Goal: Task Accomplishment & Management: Complete application form

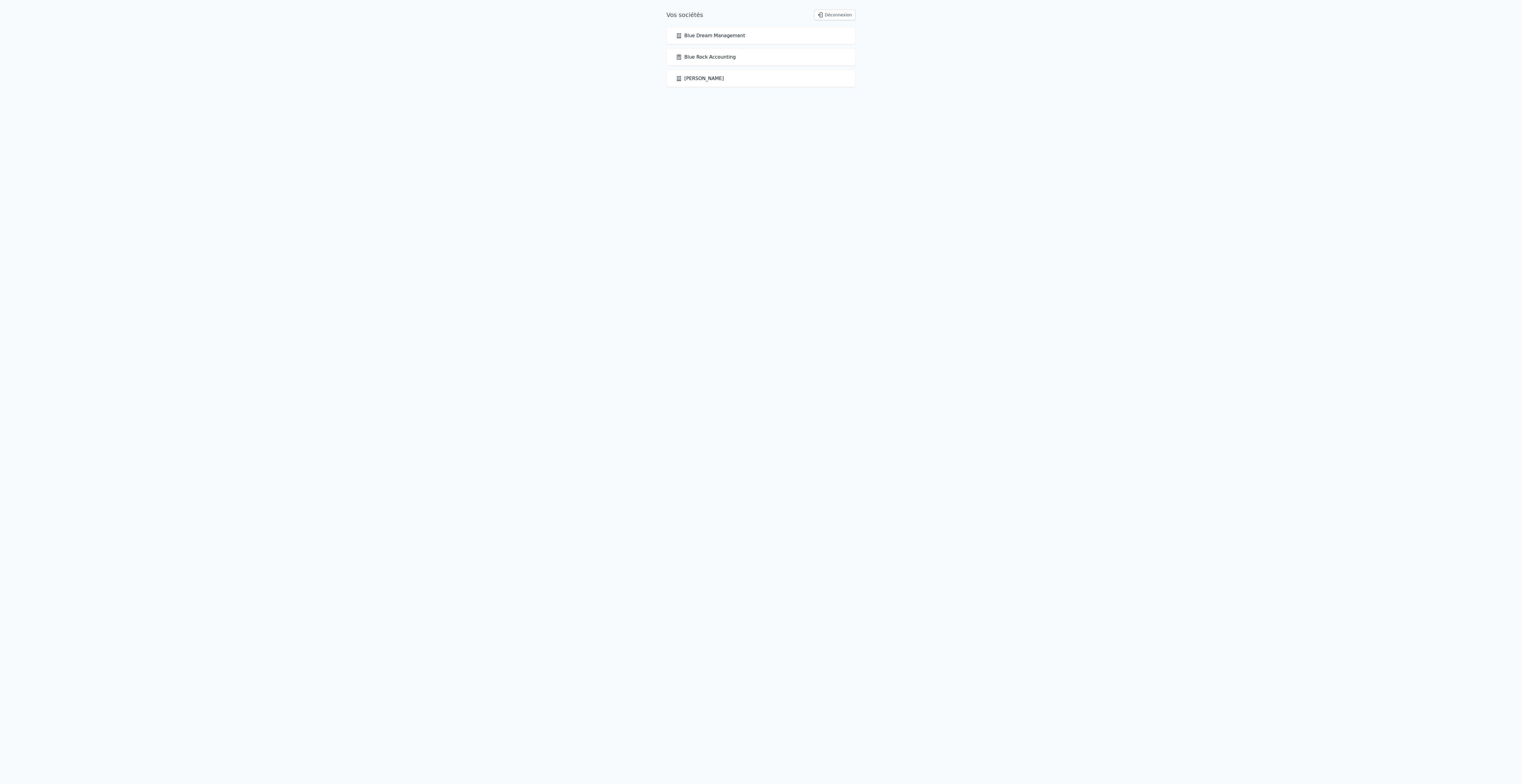
click at [736, 61] on link "Blue Rock Accounting" at bounding box center [706, 57] width 60 height 7
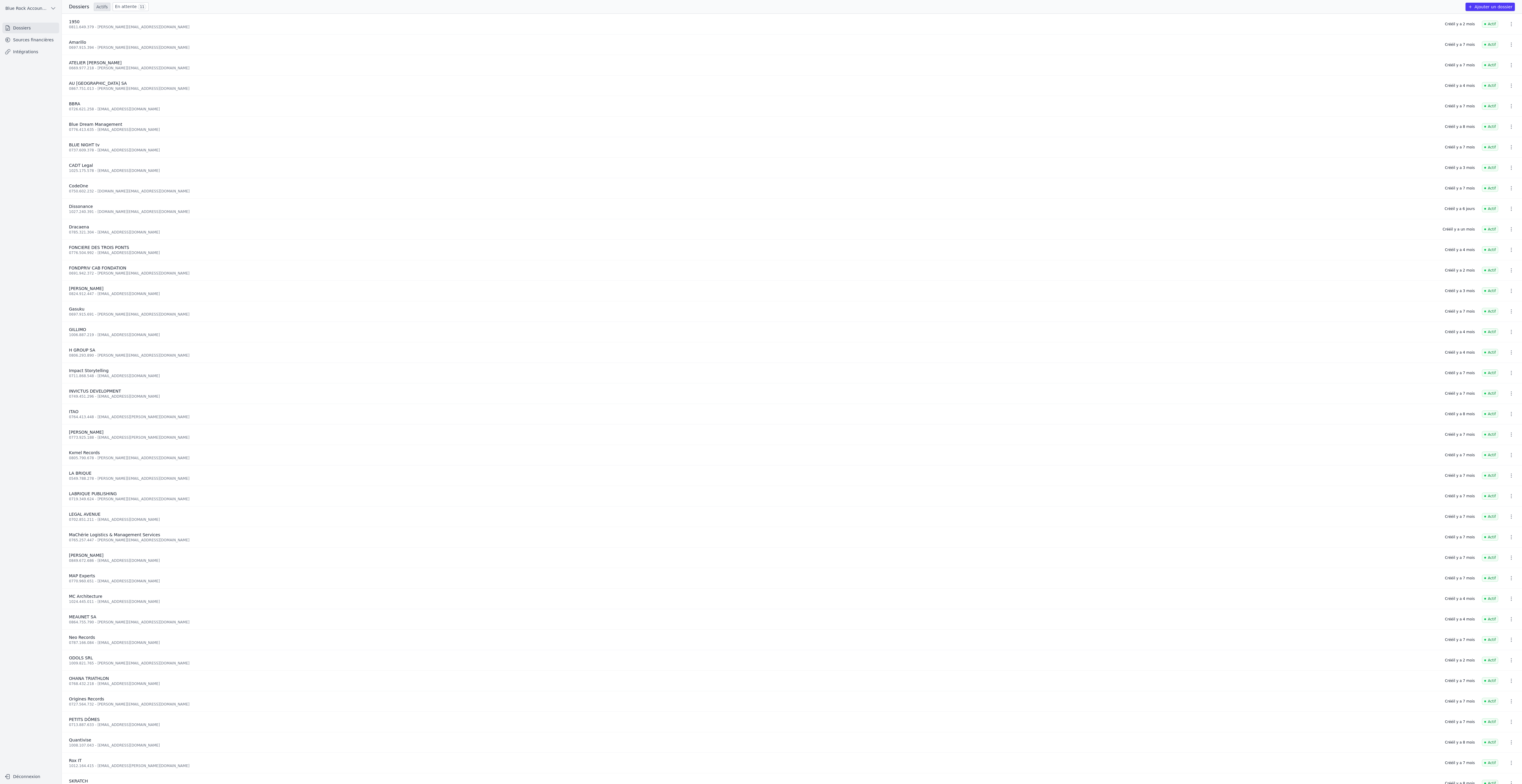
click at [52, 45] on link "Sources financières" at bounding box center [30, 39] width 57 height 10
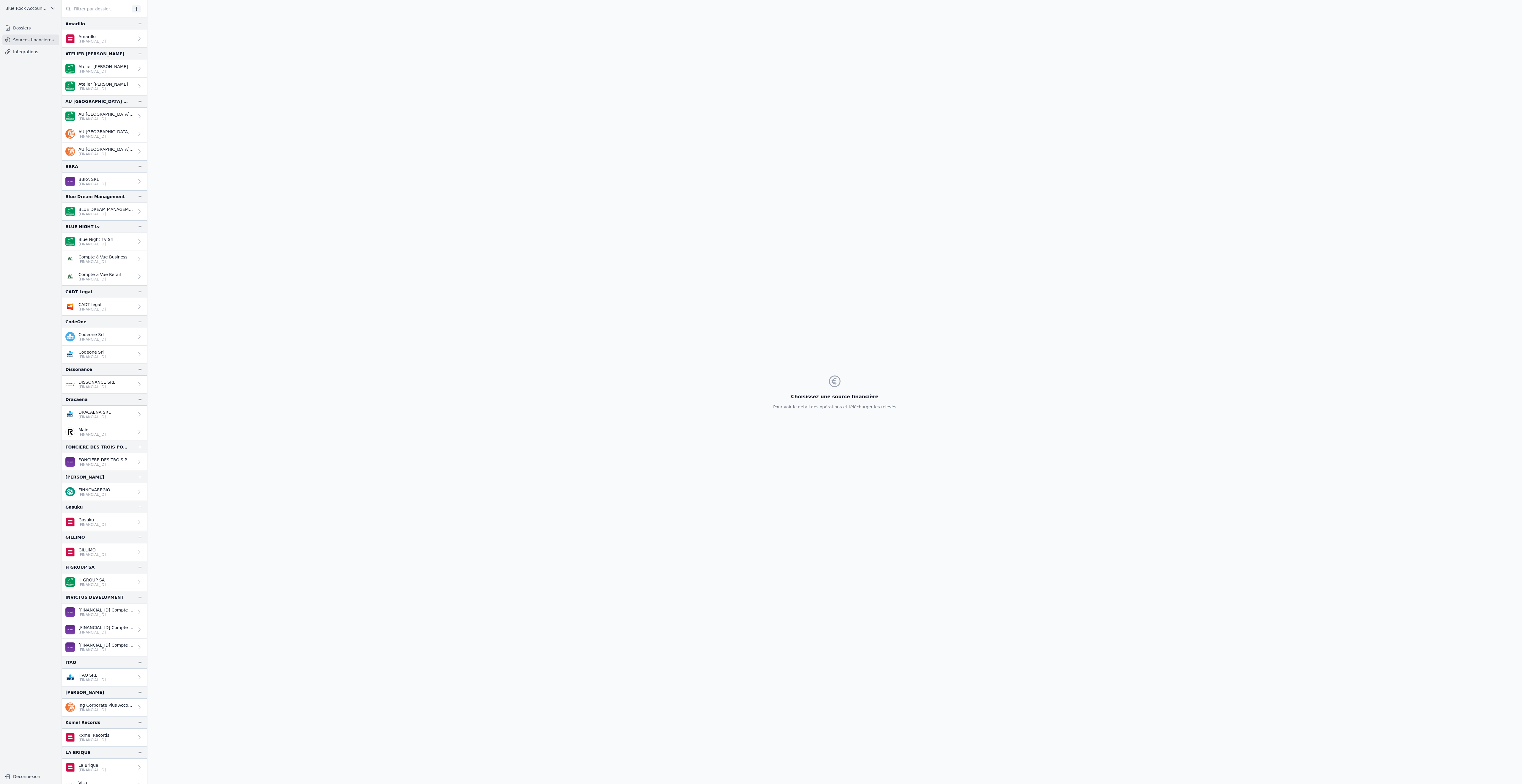
click at [32, 33] on link "Dossiers" at bounding box center [30, 27] width 57 height 10
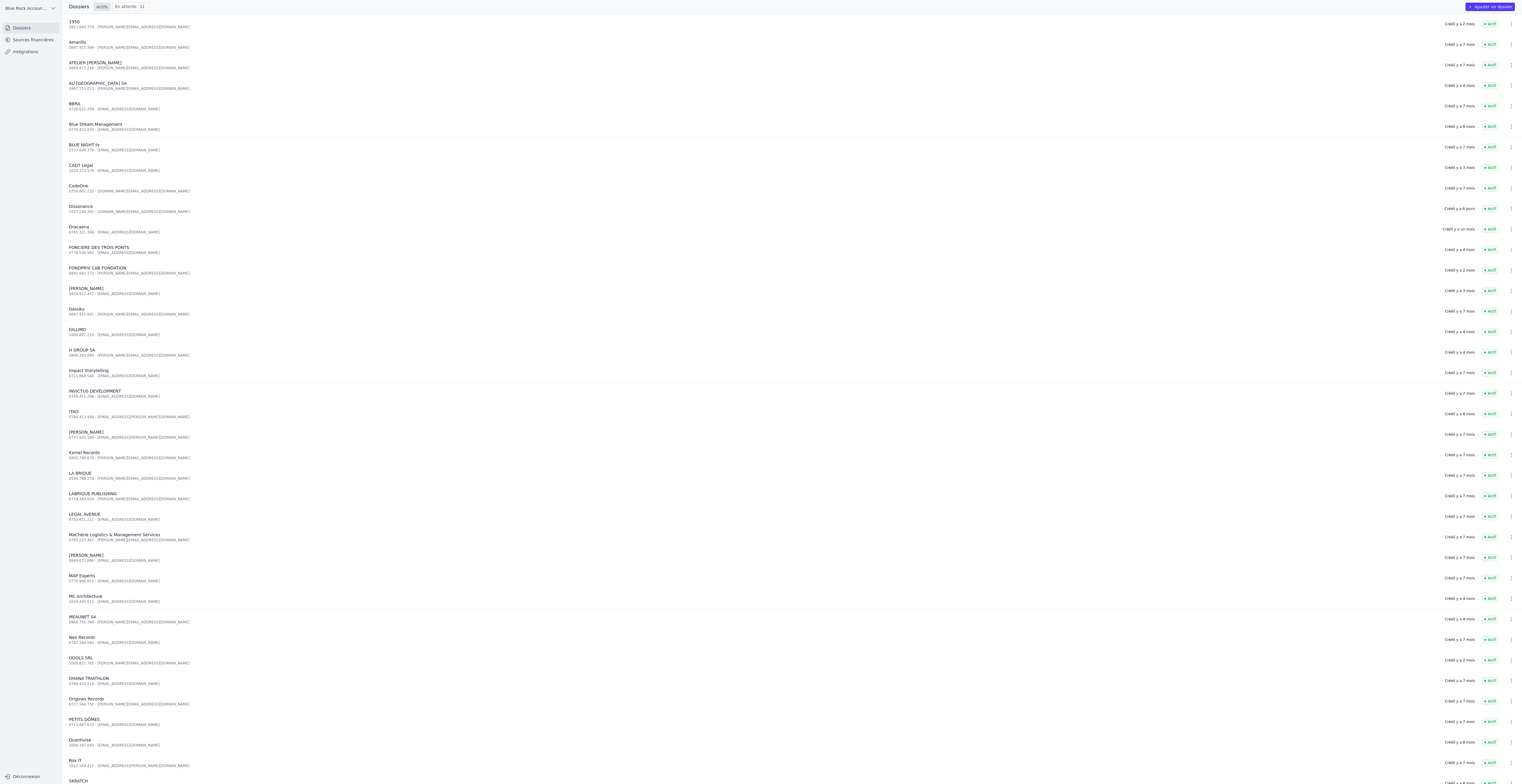
click at [1490, 11] on button "Ajouter un dossier" at bounding box center [1490, 7] width 50 height 8
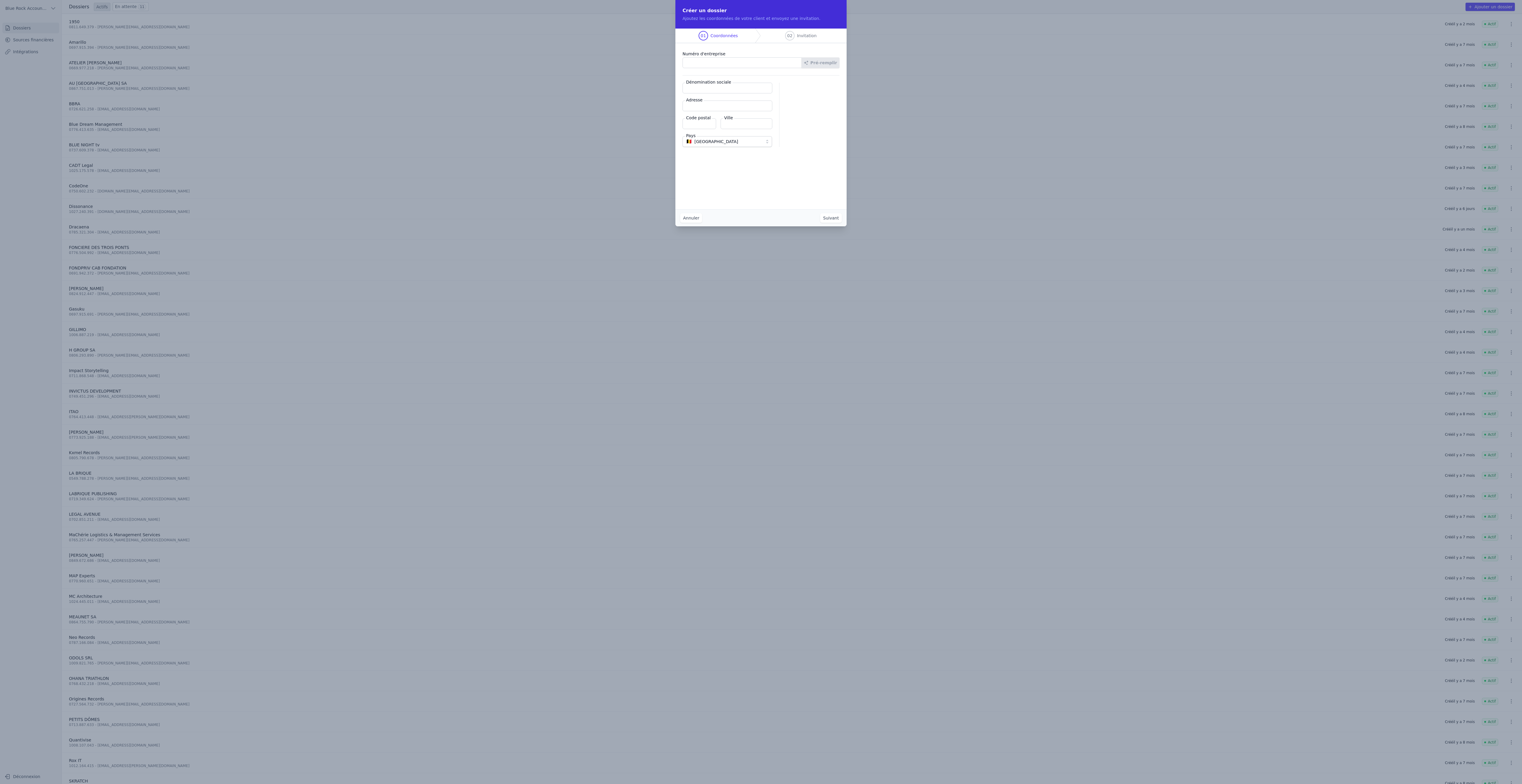
paste input "0811.649.379"
type input "0811.649.379"
click at [840, 68] on button "Pré-remplir" at bounding box center [820, 62] width 38 height 10
click at [718, 93] on input "Dénomination sociale" at bounding box center [727, 88] width 90 height 10
type input "1950"
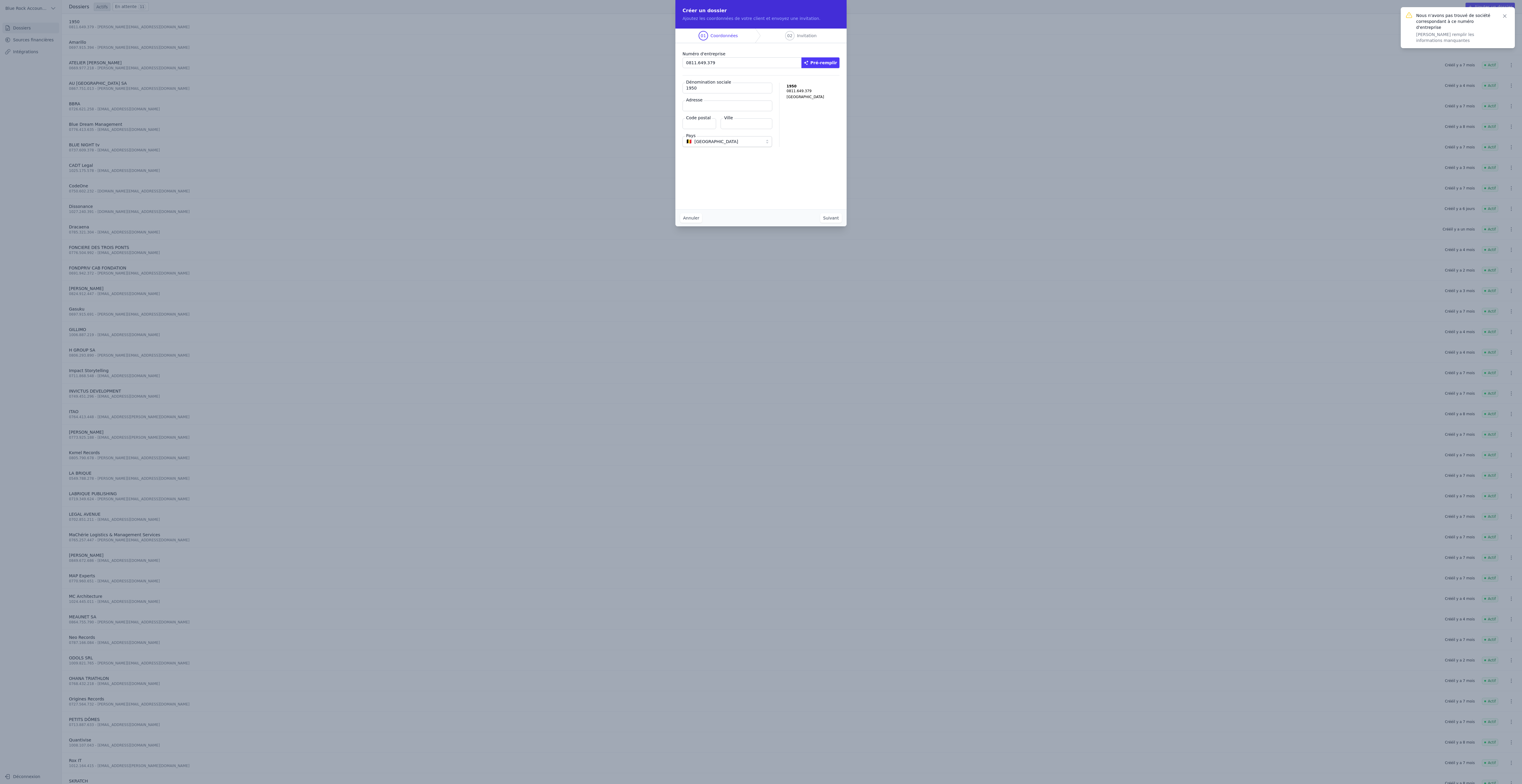
paste input "[STREET_ADDRESS][PERSON_NAME]"
type input "[STREET_ADDRESS][PERSON_NAME]"
click at [682, 129] on input "Code postal" at bounding box center [699, 124] width 33 height 10
type input "1050"
type input "Ixelles"
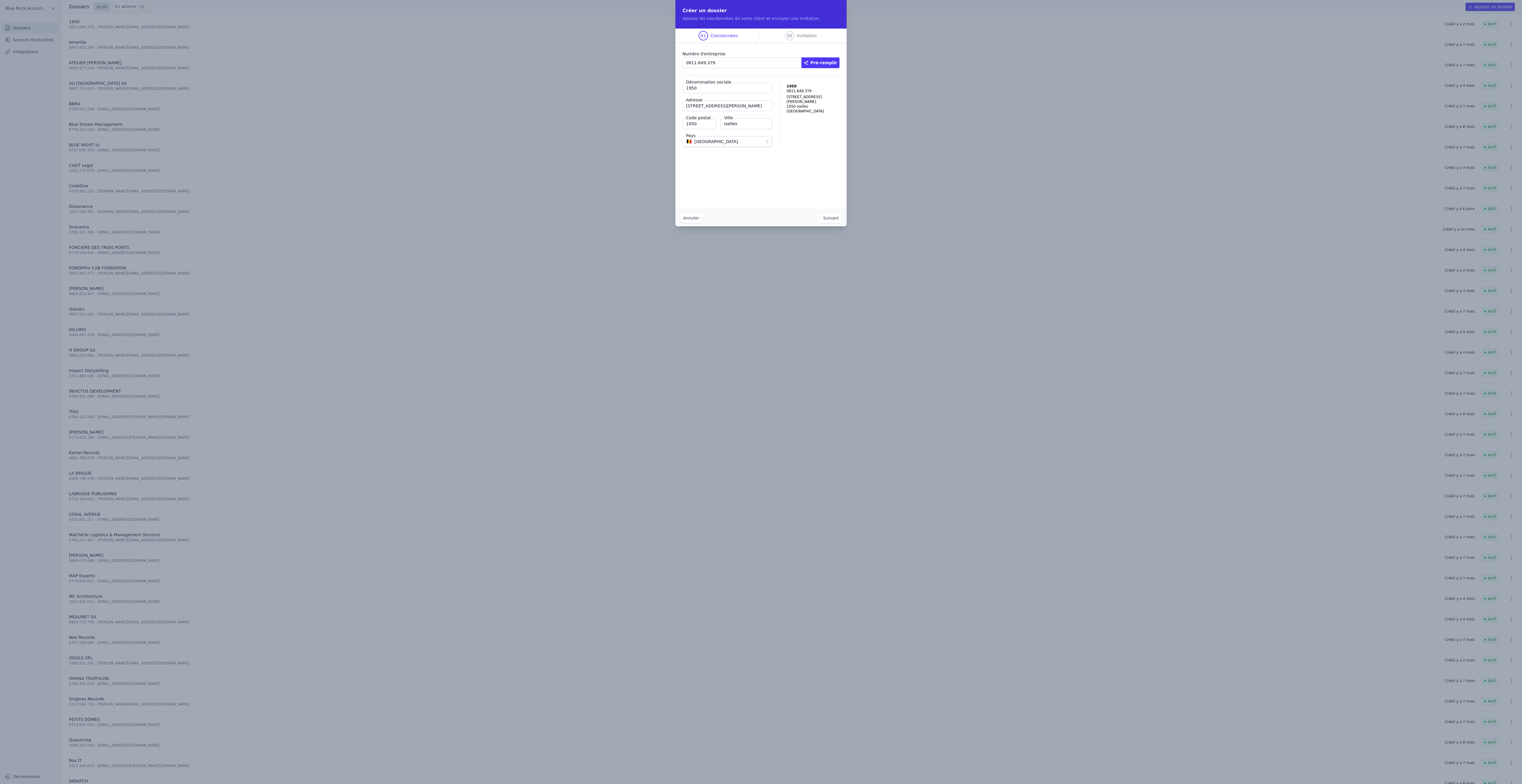
click at [842, 223] on button "Suivant" at bounding box center [831, 217] width 22 height 10
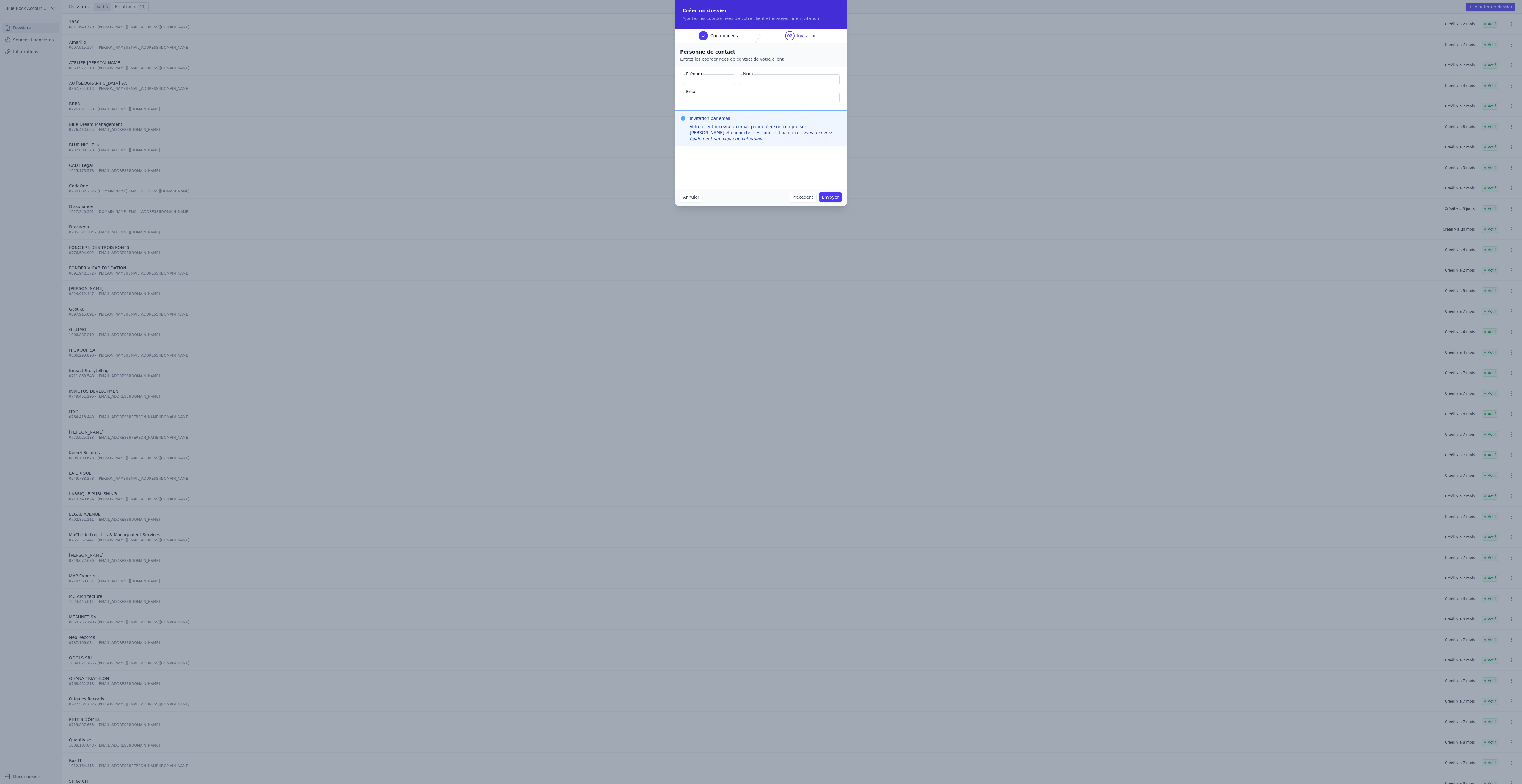
click at [682, 85] on input "Prénom" at bounding box center [708, 79] width 53 height 10
type input "[PERSON_NAME]"
type input "Ngo"
type input "[PERSON_NAME][EMAIL_ADDRESS][DOMAIN_NAME]"
click at [842, 202] on button "Envoyer" at bounding box center [830, 197] width 23 height 10
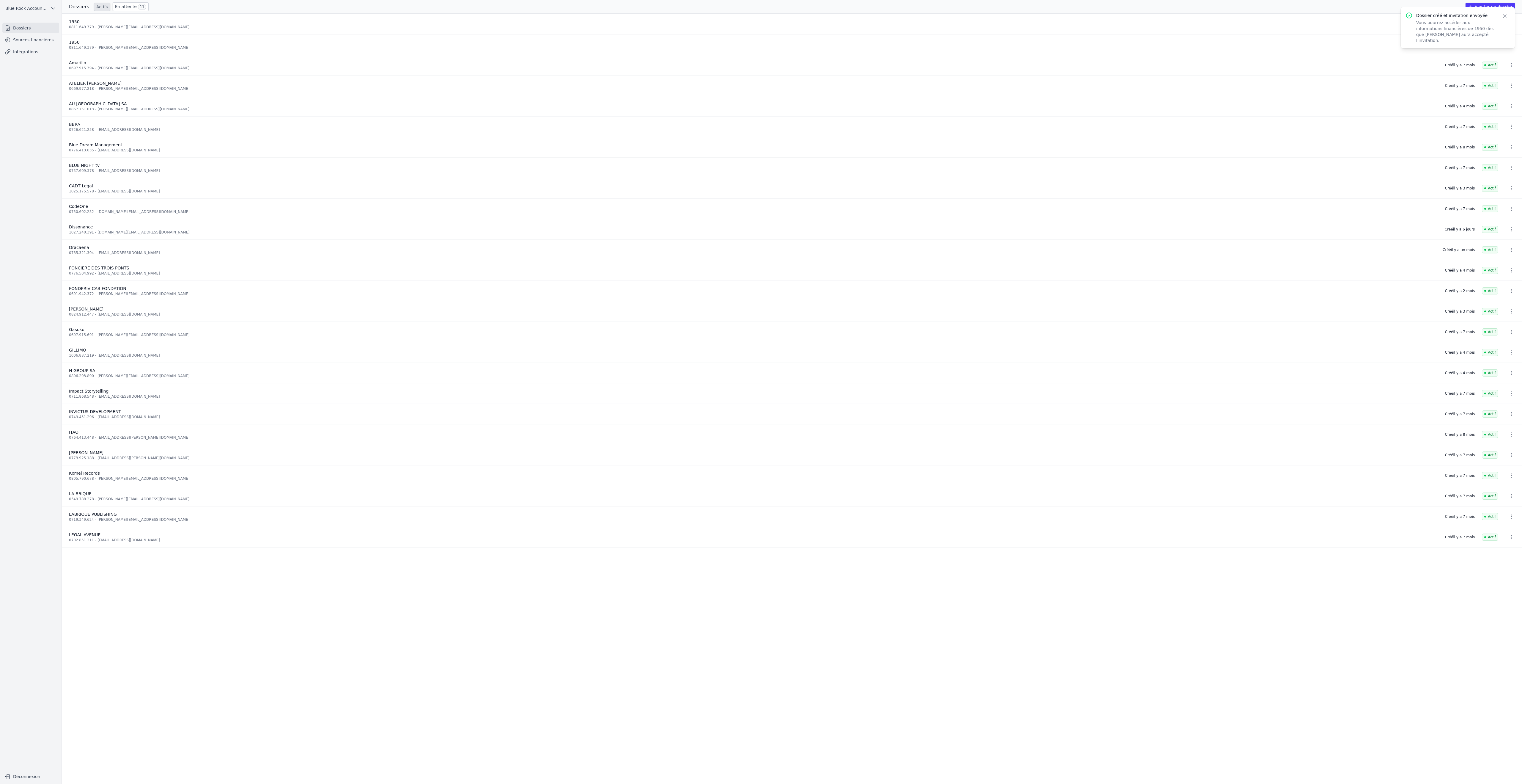
click at [589, 50] on div "0811.649.379 - [PERSON_NAME][EMAIL_ADDRESS][DOMAIN_NAME]" at bounding box center [742, 47] width 1347 height 4
click at [1509, 27] on icon "button" at bounding box center [1512, 24] width 6 height 6
click at [1500, 52] on button "Supprimer" at bounding box center [1481, 51] width 37 height 12
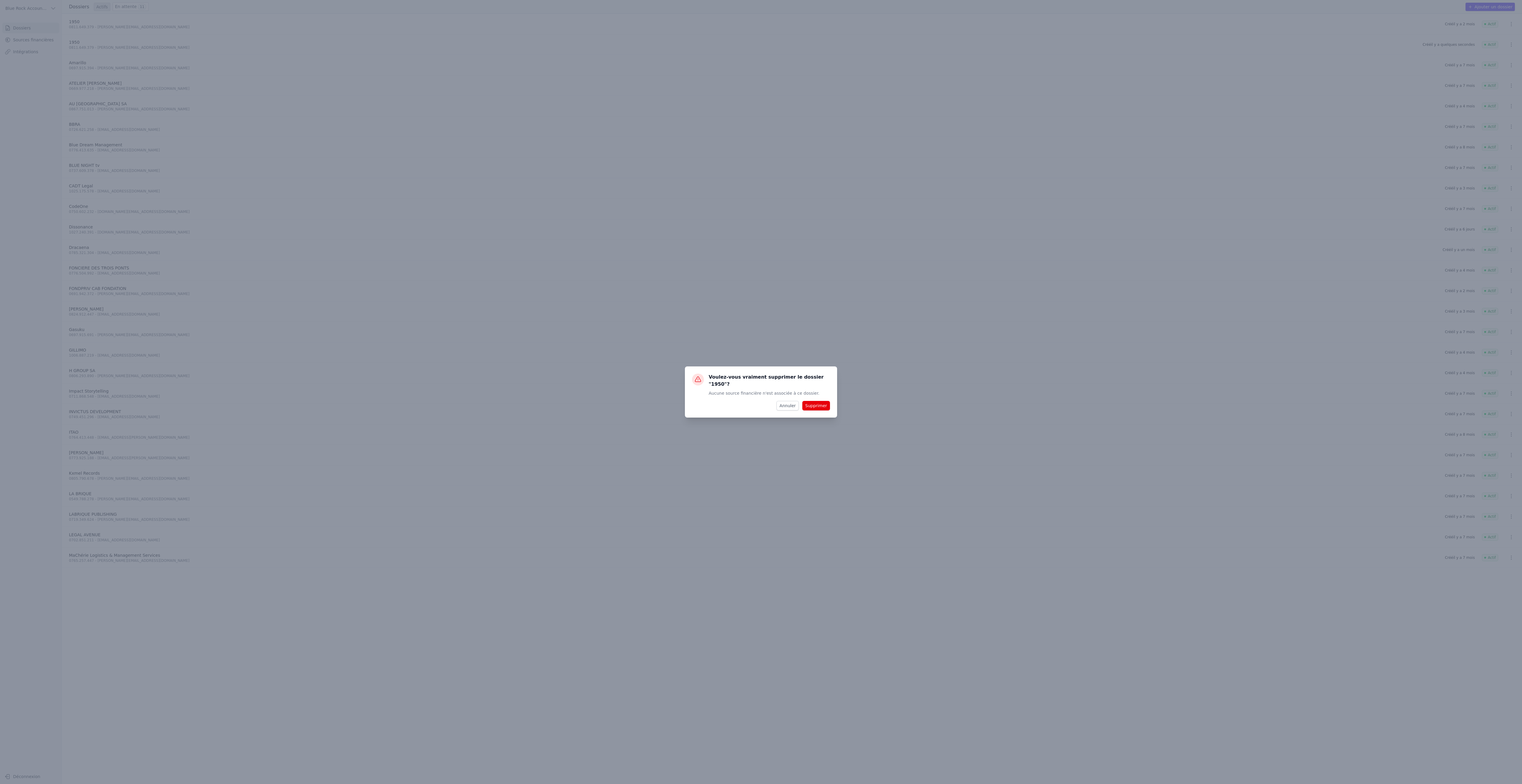
click at [830, 403] on button "Supprimer" at bounding box center [816, 405] width 27 height 10
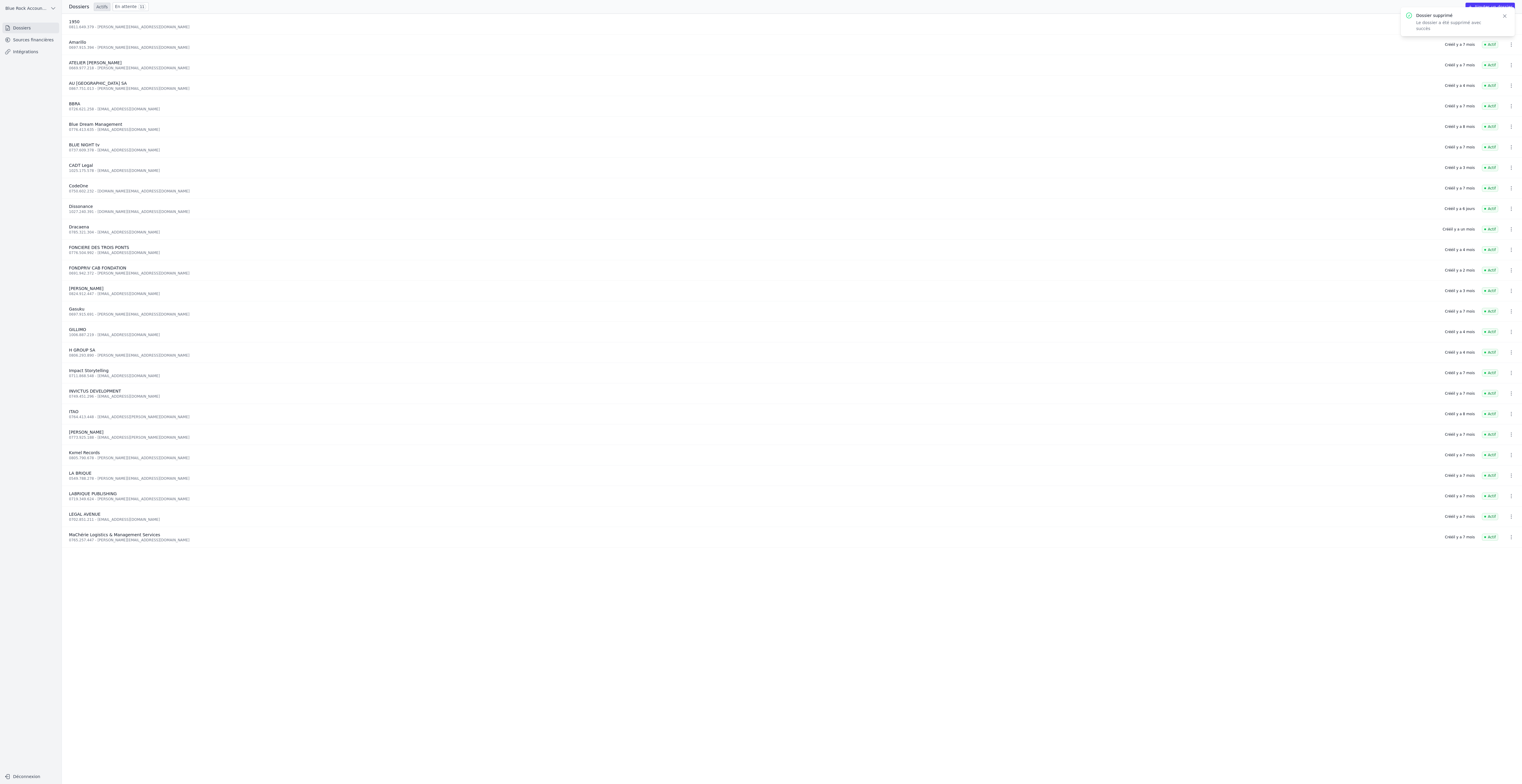
click at [1509, 273] on icon "button" at bounding box center [1512, 270] width 6 height 6
click at [1492, 418] on button "Supprimer" at bounding box center [1481, 419] width 37 height 12
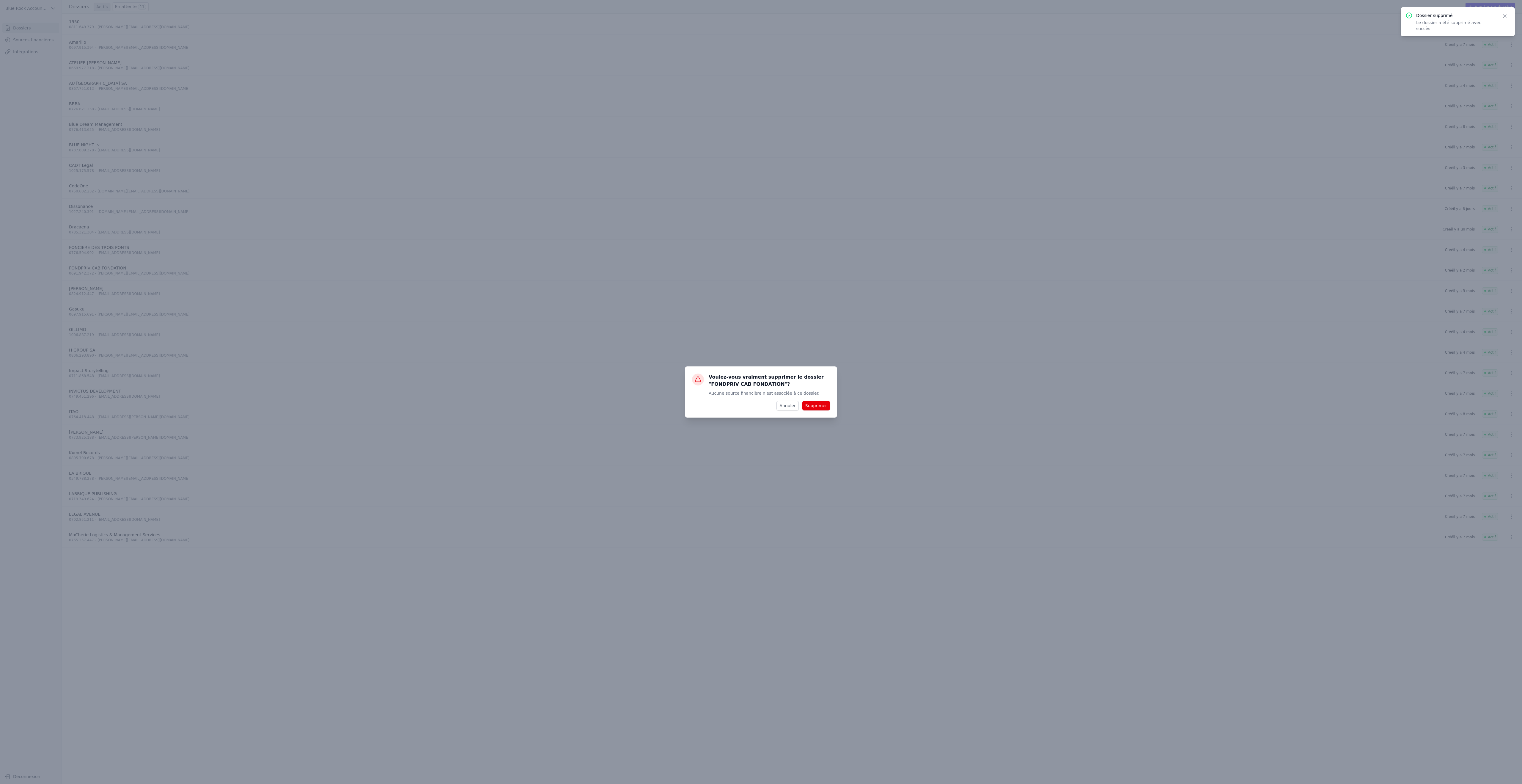
click at [830, 410] on button "Supprimer" at bounding box center [816, 405] width 27 height 10
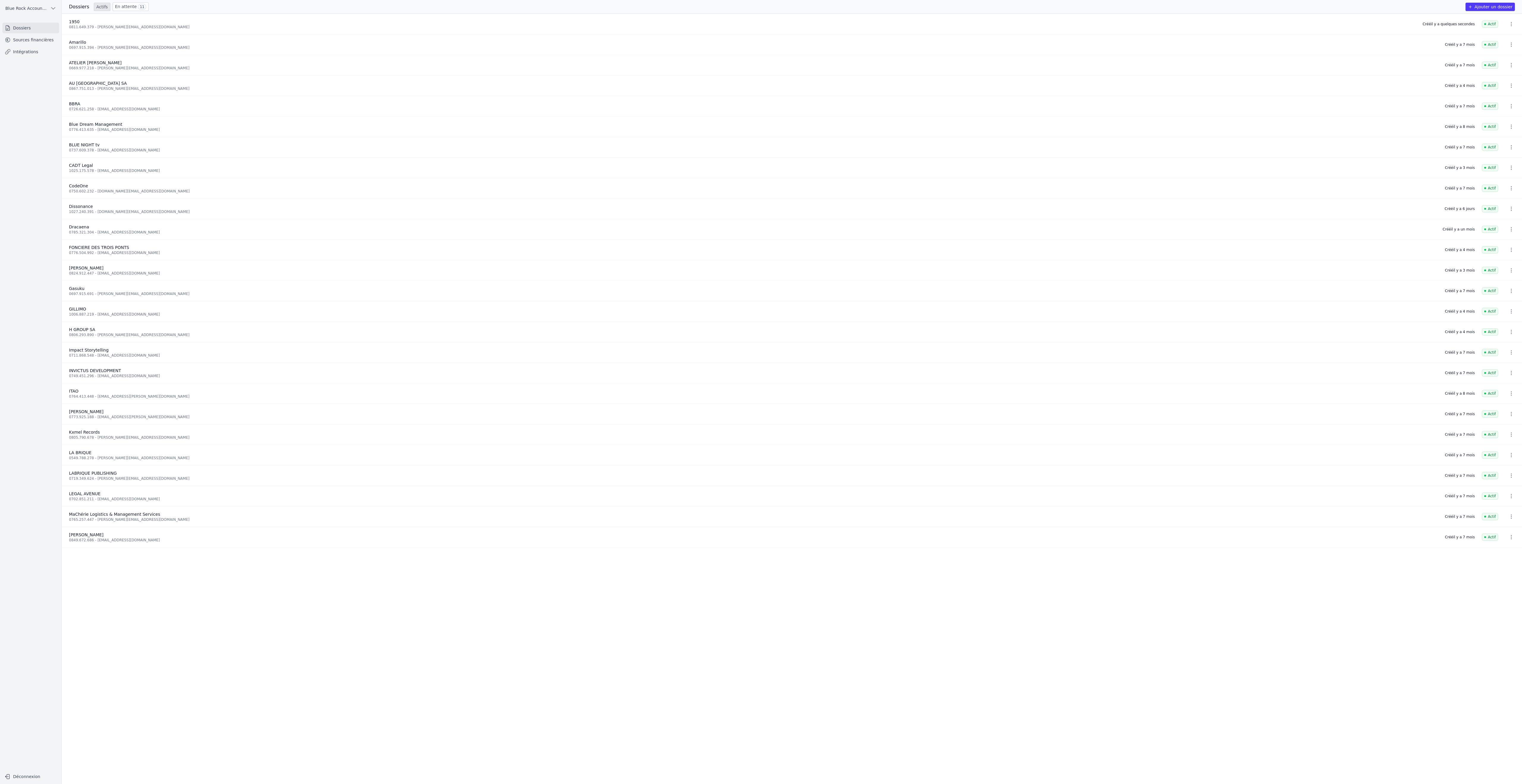
click at [1494, 11] on button "Ajouter un dossier" at bounding box center [1490, 7] width 50 height 8
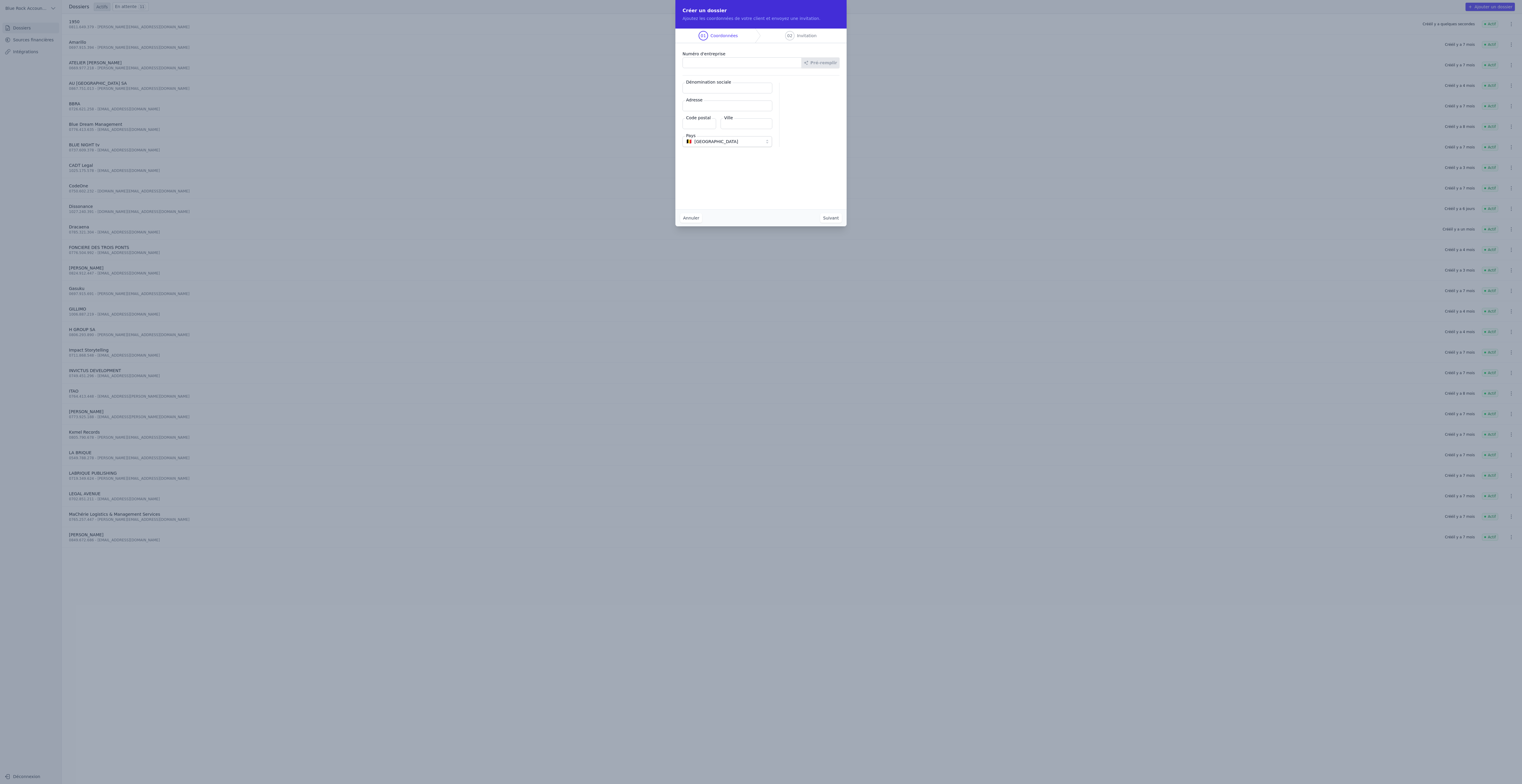
paste input "0691.942.372"
type input "0691.942.372"
click at [705, 85] on label "Dénomination sociale" at bounding box center [709, 82] width 47 height 6
click at [705, 93] on input "Dénomination sociale" at bounding box center [727, 88] width 90 height 10
click at [718, 93] on input "Dénomination sociale" at bounding box center [727, 88] width 90 height 10
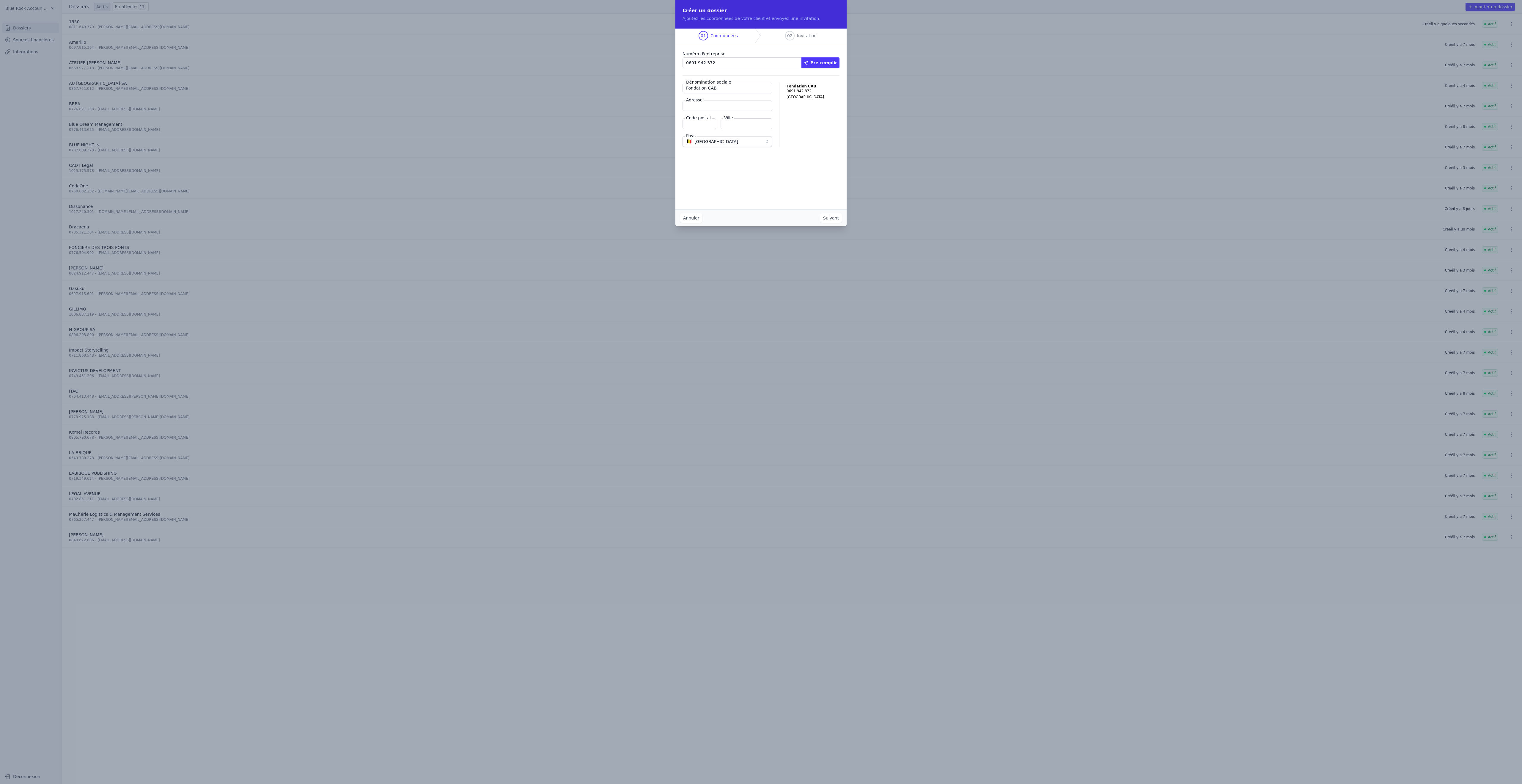
type input "Fondation CAB"
paste input "Rue Borrens 32-34"
type input "Rue Borrens 32-34"
click at [682, 129] on input "Code postal" at bounding box center [699, 124] width 33 height 10
type input "1050"
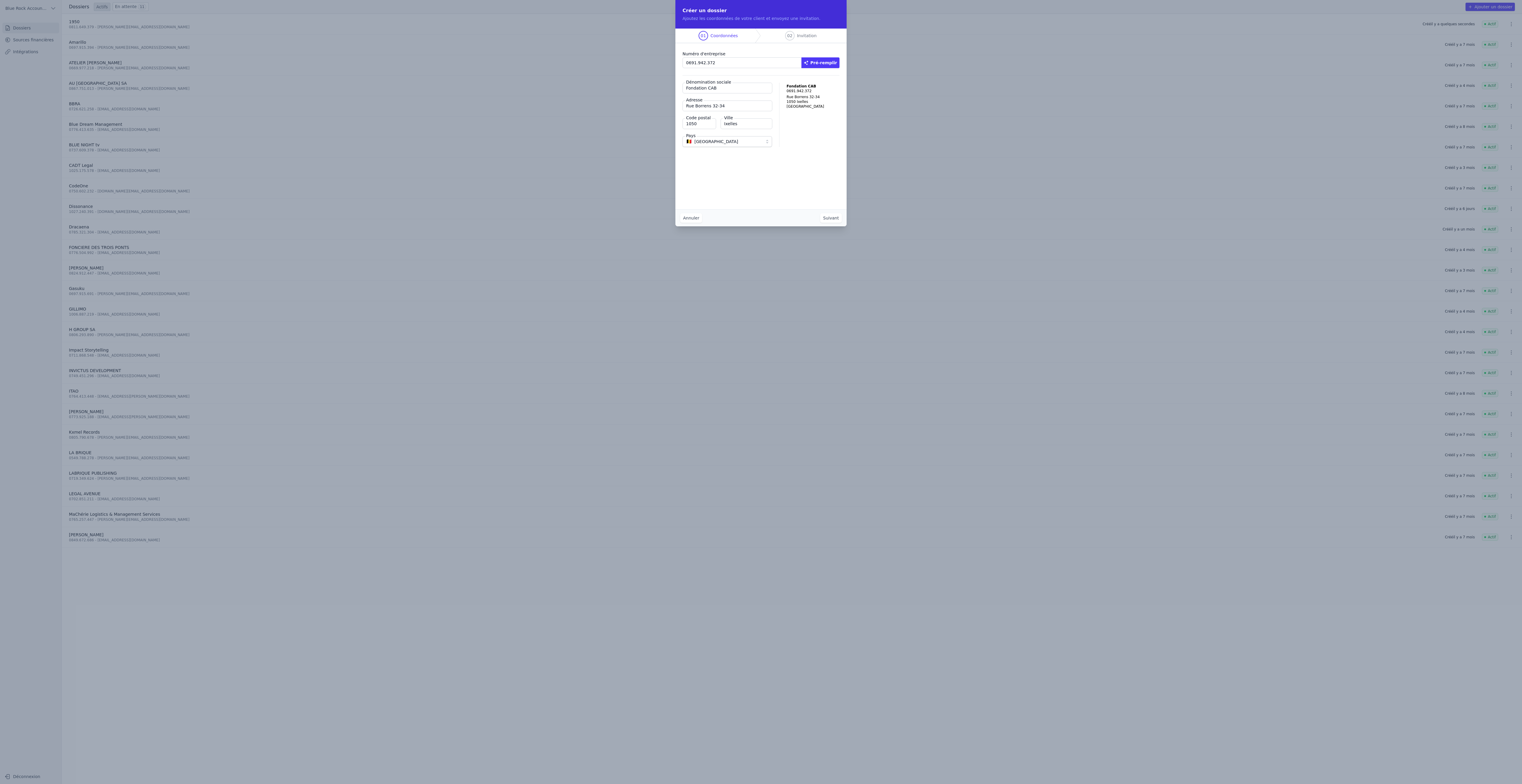
type input "Ixelles"
click at [842, 223] on button "Suivant" at bounding box center [831, 217] width 22 height 10
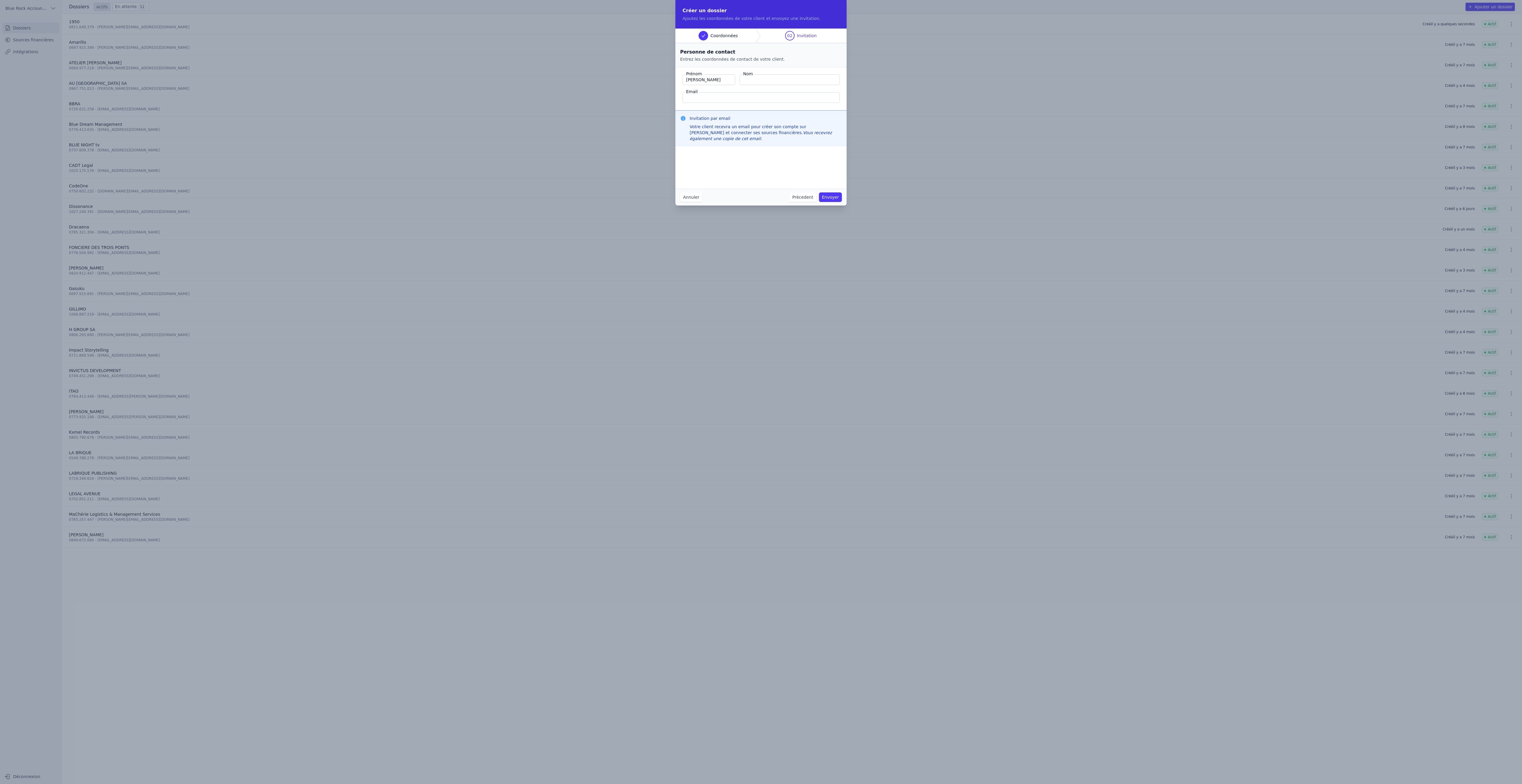
type input "[PERSON_NAME]"
type input "Ngo"
type input "[PERSON_NAME][EMAIL_ADDRESS][DOMAIN_NAME]"
click at [842, 202] on button "Envoyer" at bounding box center [830, 197] width 23 height 10
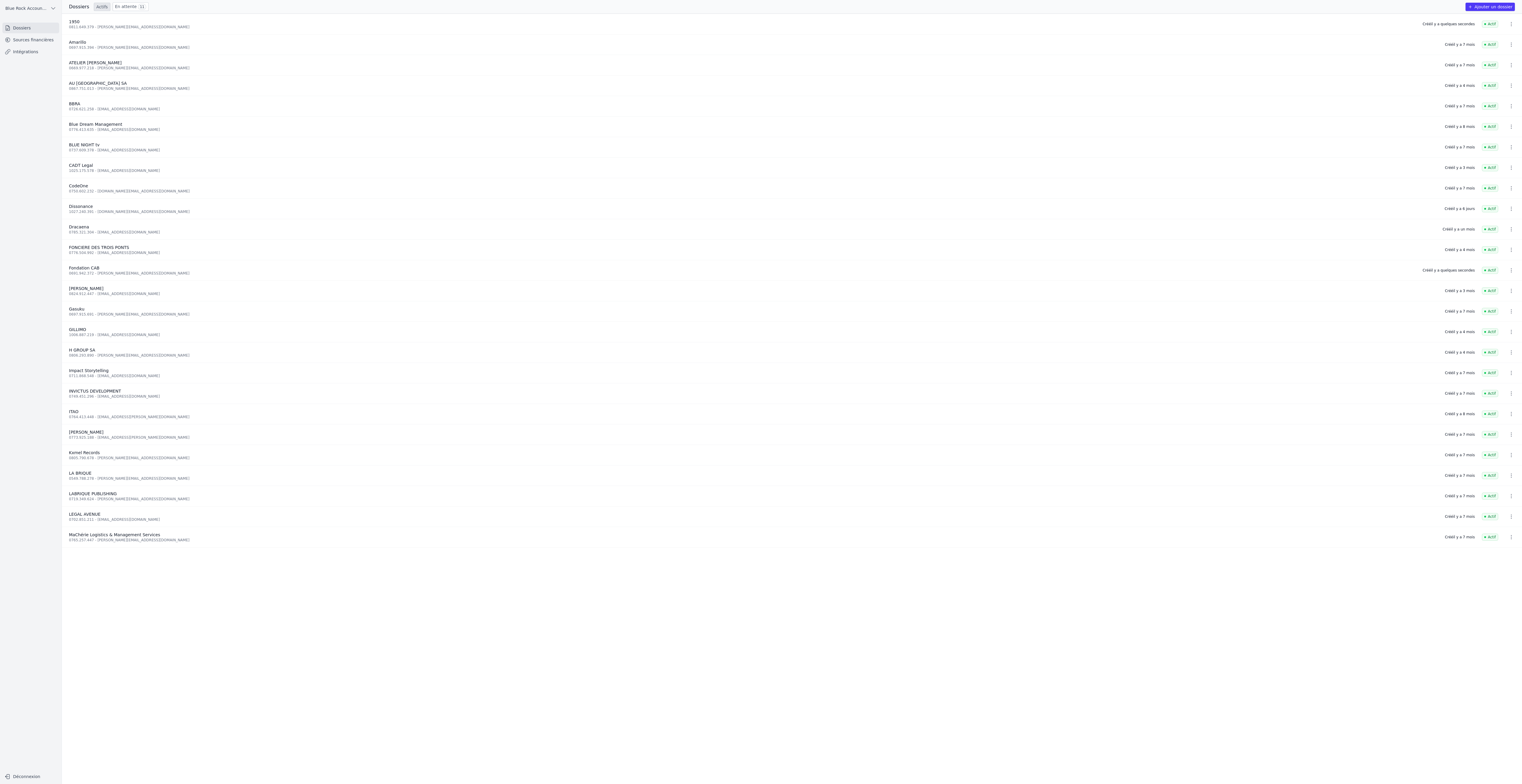
click at [1468, 7] on button "Ajouter un dossier" at bounding box center [1490, 7] width 50 height 8
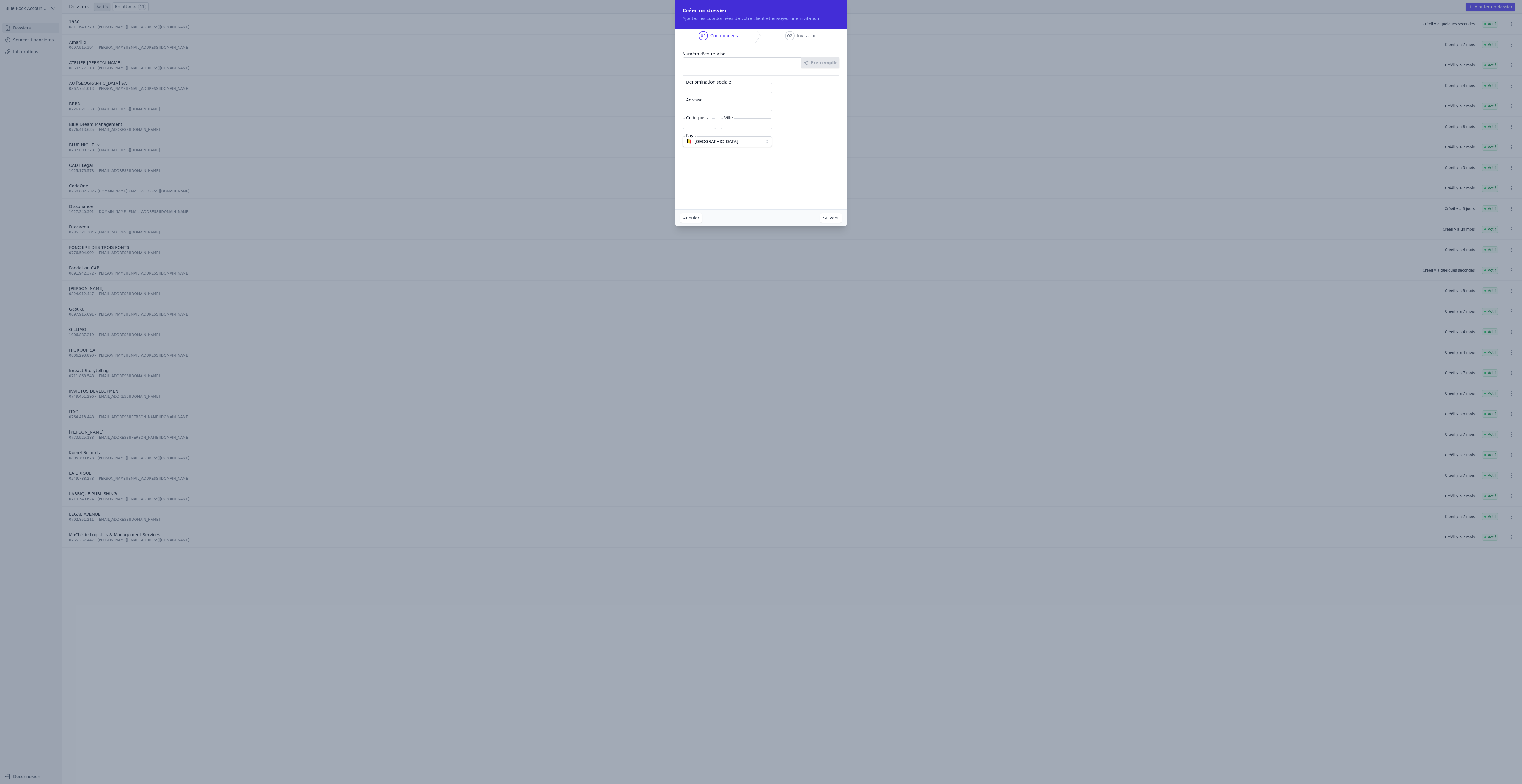
click at [744, 68] on input "Numéro d'entreprise" at bounding box center [742, 62] width 119 height 10
paste input "0773.789.388"
type input "0773.789.388"
paste input "PAQUEBOT DE KONINCK"
type input "PAQUEBOT DE KONINCK"
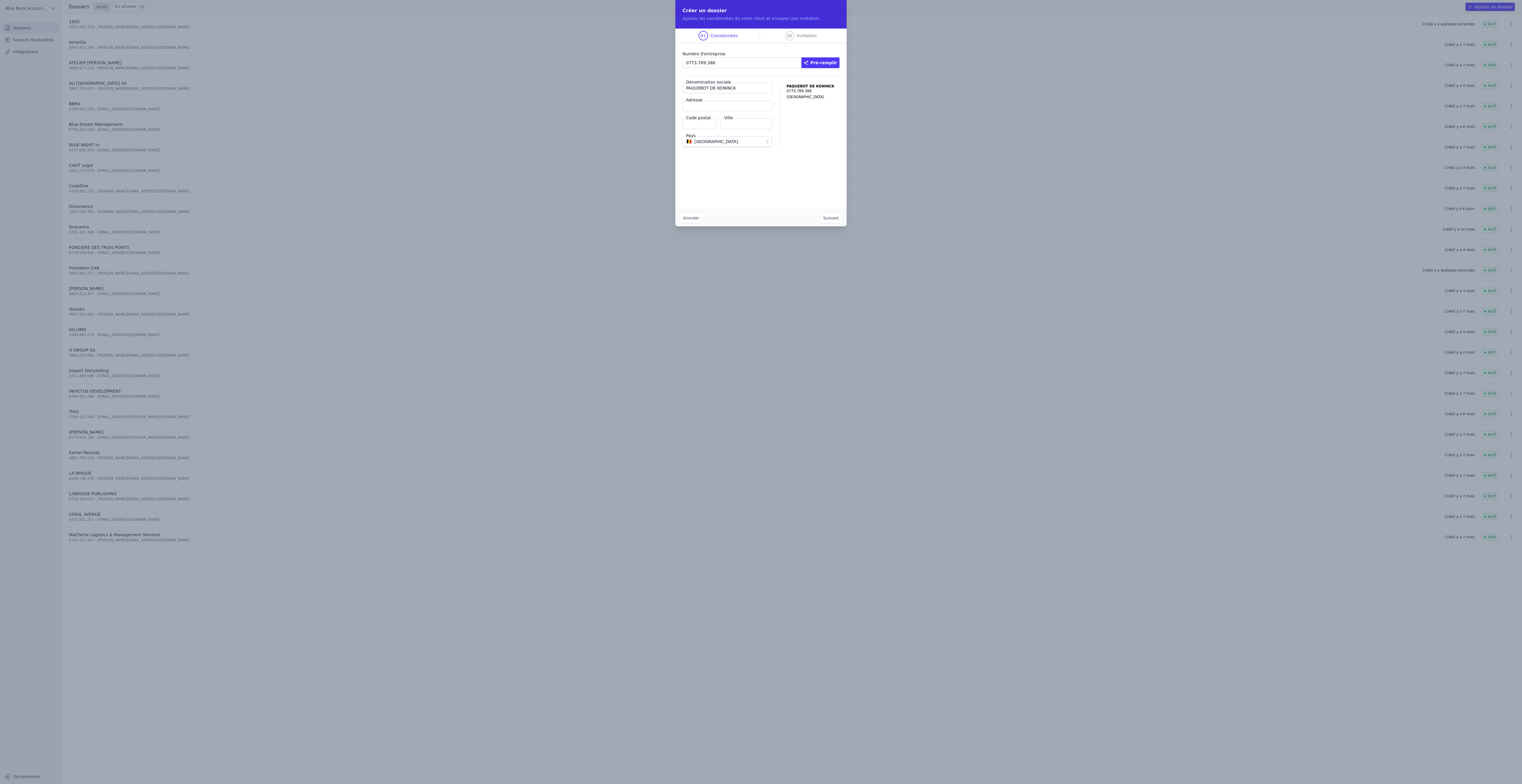
paste input "[STREET_ADDRESS][PERSON_NAME]"
type input "[STREET_ADDRESS][PERSON_NAME]"
click at [682, 129] on input "Code postal" at bounding box center [699, 124] width 33 height 10
type input "1050"
type input "Ixelles"
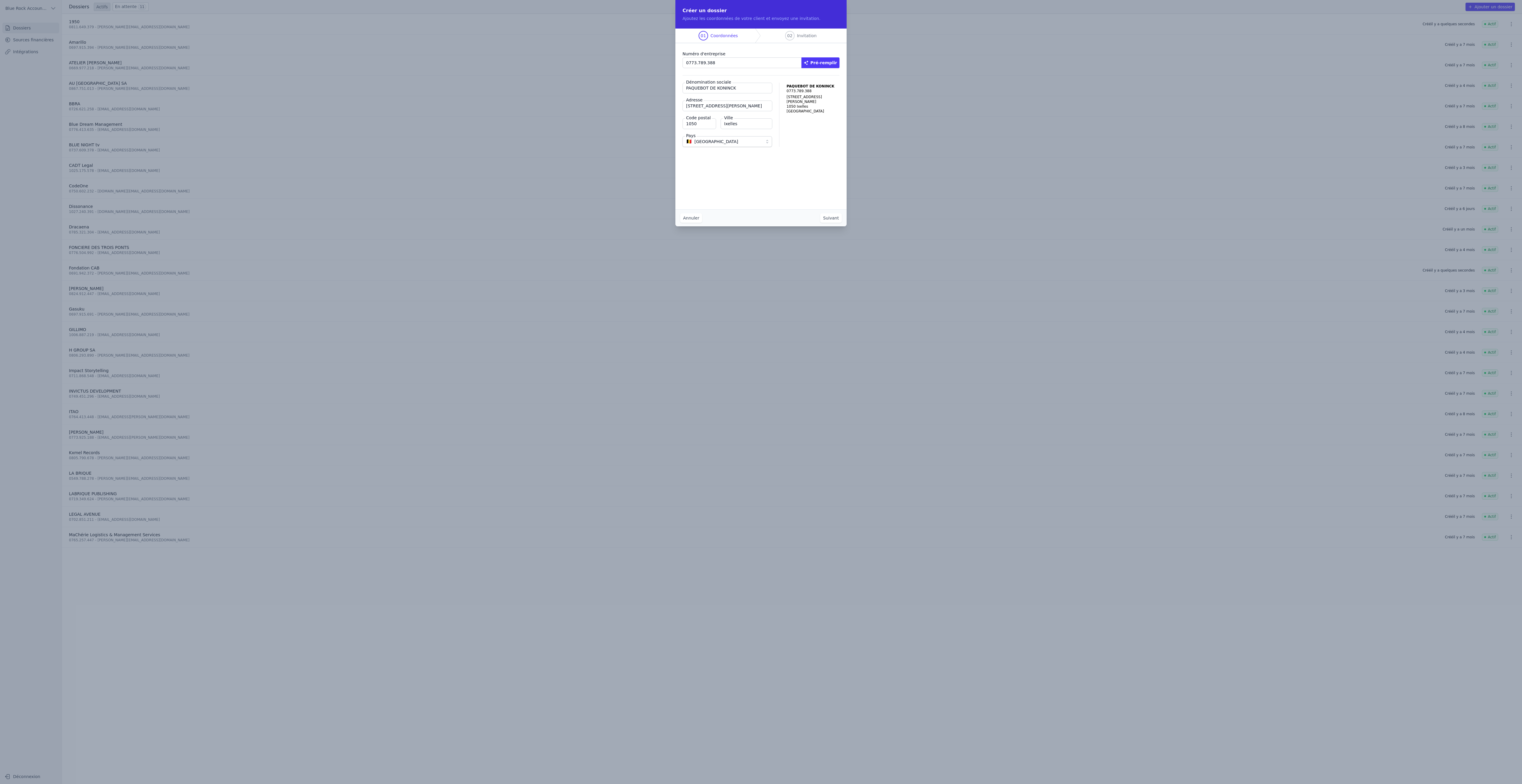
click at [842, 223] on button "Suivant" at bounding box center [831, 217] width 22 height 10
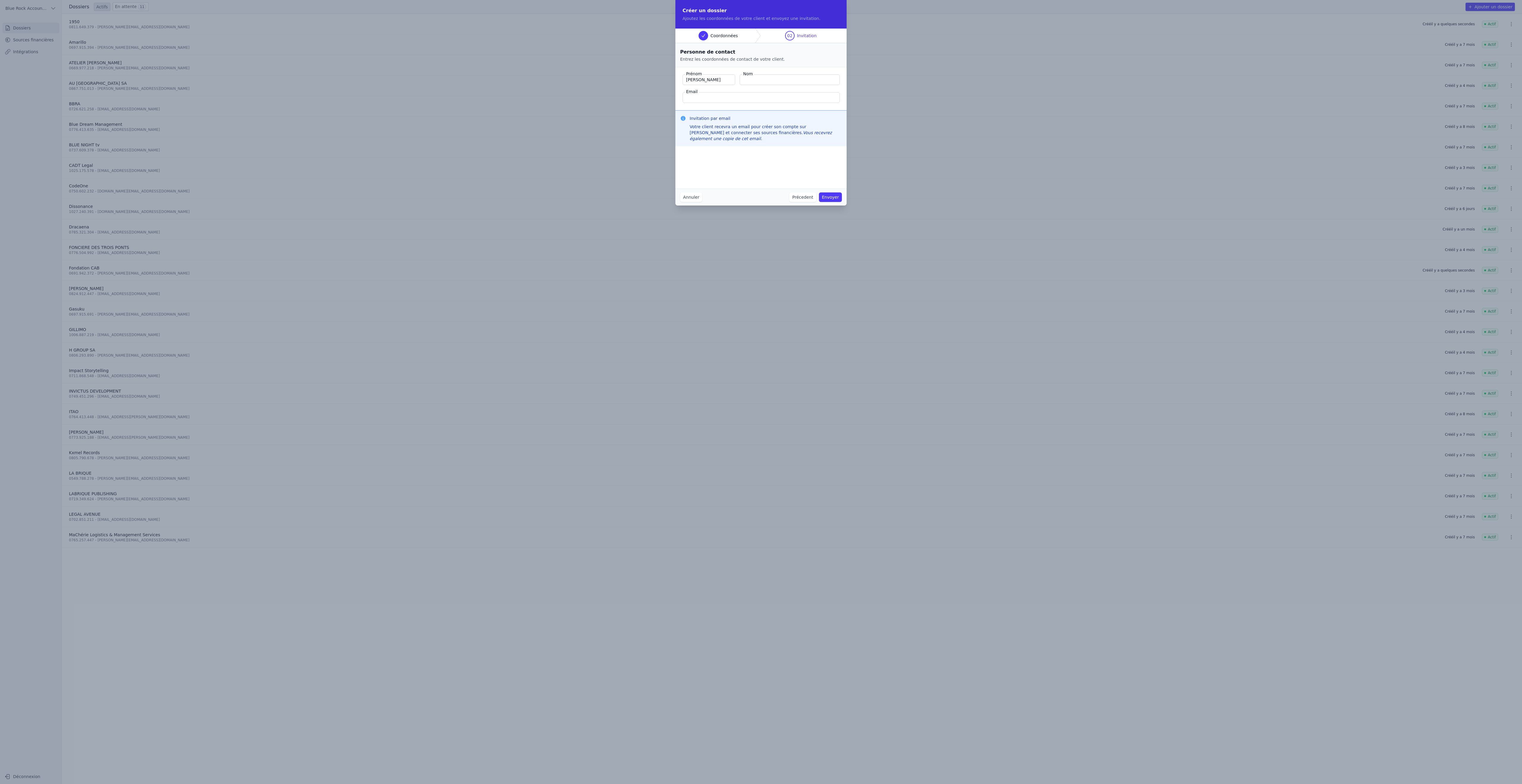
type input "[PERSON_NAME]"
type input "Ngo"
type input "[PERSON_NAME][EMAIL_ADDRESS][DOMAIN_NAME]"
click at [842, 202] on button "Envoyer" at bounding box center [830, 197] width 23 height 10
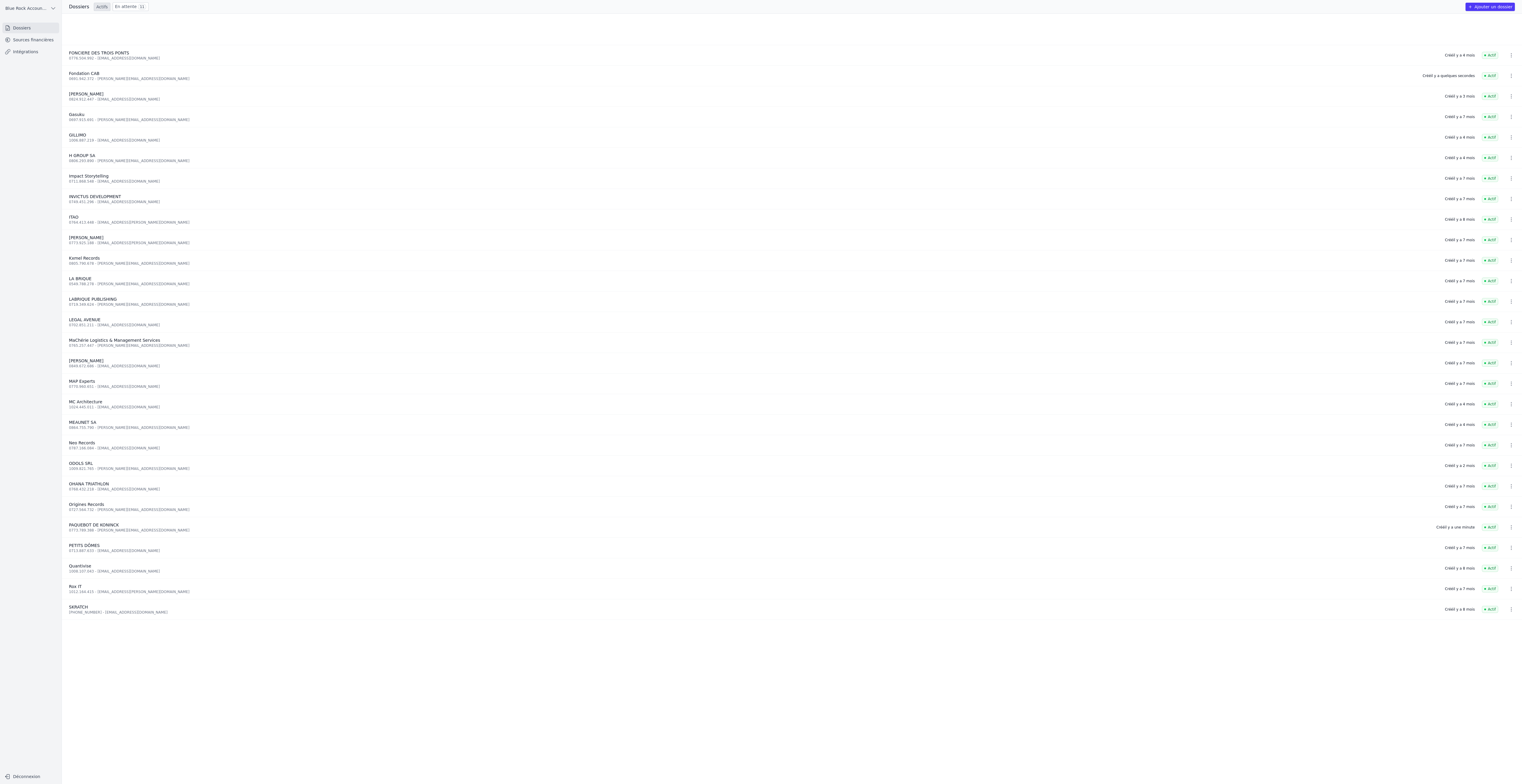
scroll to position [467, 0]
